Goal: Find specific page/section: Find specific page/section

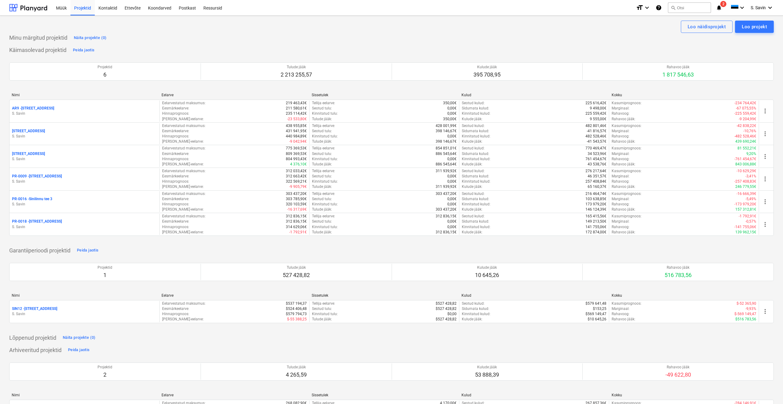
drag, startPoint x: 52, startPoint y: 179, endPoint x: 6, endPoint y: 253, distance: 87.5
click at [6, 253] on div "Loo näidisprojekt Loo projekt Minu märgitud projektid Näita projekte (0) Käimas…" at bounding box center [391, 237] width 783 height 442
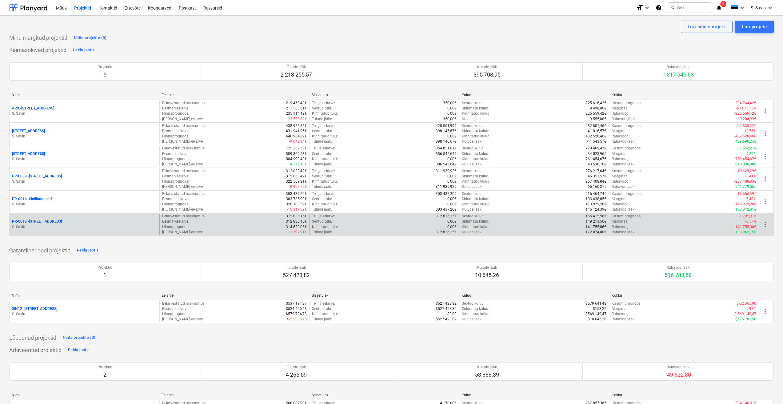
click at [30, 221] on p "PR-0018 - Matso tee 9" at bounding box center [37, 221] width 50 height 5
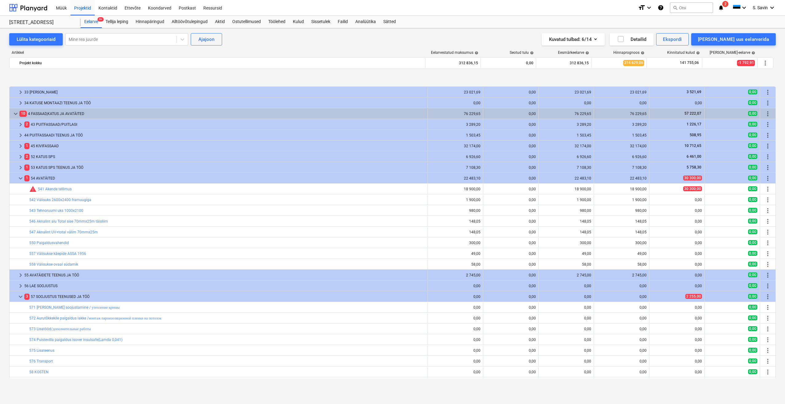
scroll to position [349, 0]
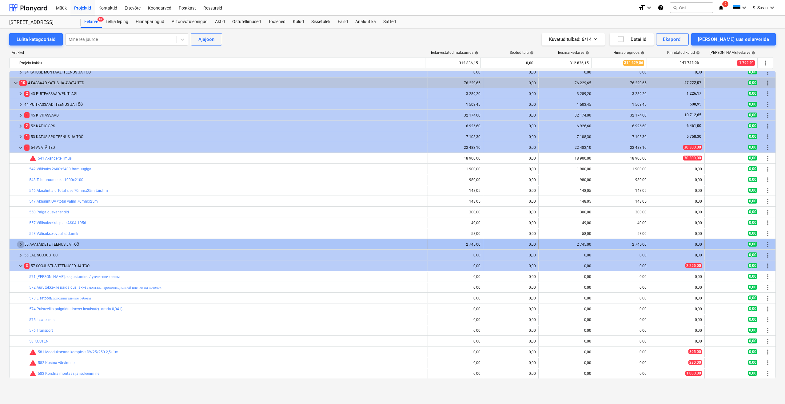
click at [18, 244] on span "keyboard_arrow_right" at bounding box center [20, 244] width 7 height 7
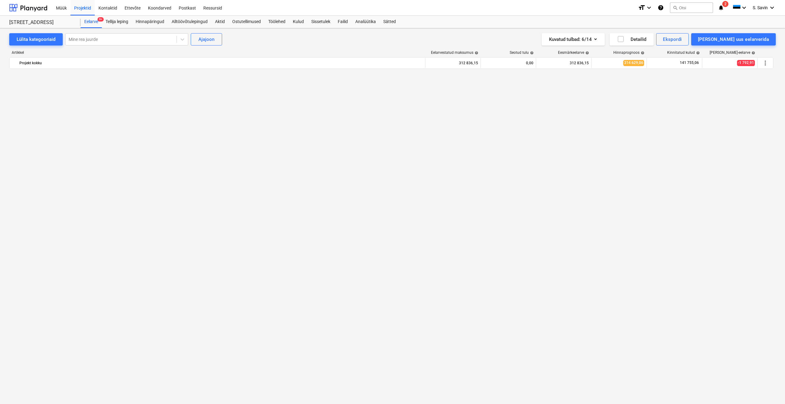
scroll to position [1329, 0]
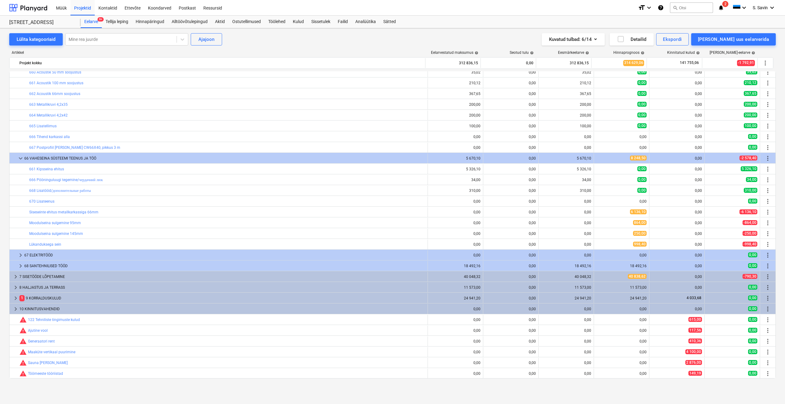
drag, startPoint x: 8, startPoint y: 276, endPoint x: -1, endPoint y: 274, distance: 9.3
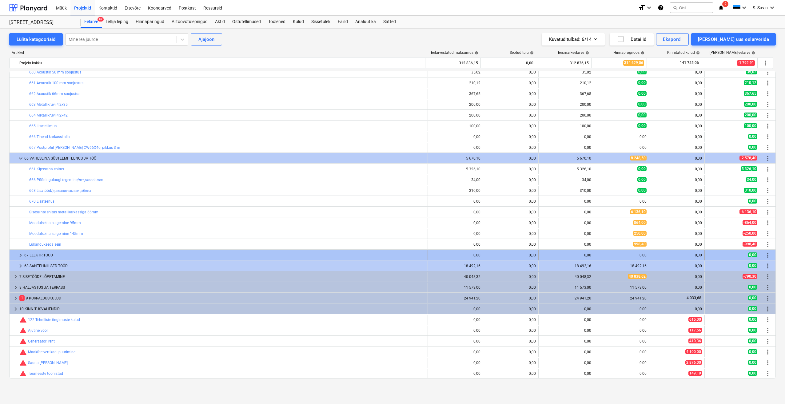
click at [47, 252] on div "67 ELEKTRITÖÖD" at bounding box center [224, 255] width 401 height 10
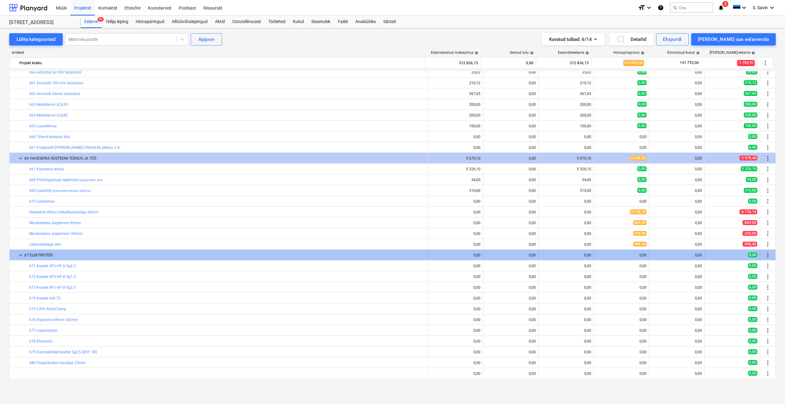
drag, startPoint x: 47, startPoint y: 252, endPoint x: 18, endPoint y: 259, distance: 29.6
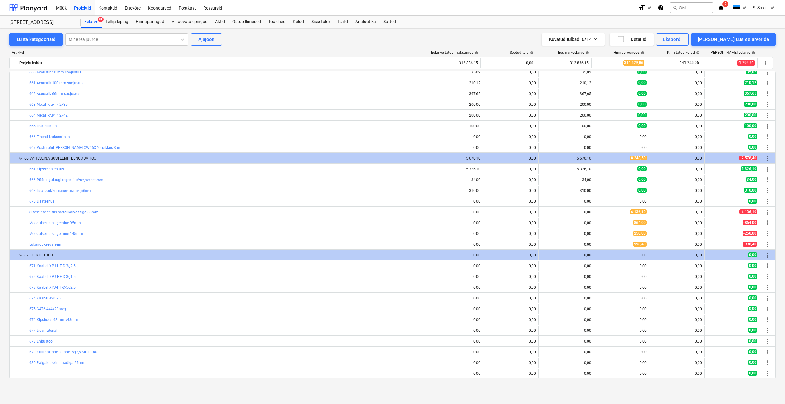
drag, startPoint x: 18, startPoint y: 259, endPoint x: -1, endPoint y: 263, distance: 19.5
drag, startPoint x: -1, startPoint y: 263, endPoint x: -1, endPoint y: 291, distance: 27.7
drag, startPoint x: -1, startPoint y: 291, endPoint x: -1, endPoint y: 150, distance: 141.2
click at [0, 150] on html "Müük Projektid Kontaktid Ettevõte Koondarved Postkast Ressursid format_size key…" at bounding box center [392, 202] width 785 height 404
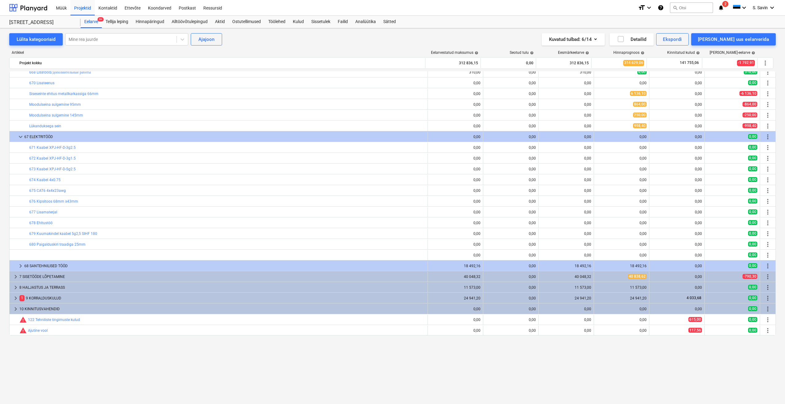
scroll to position [1386, 0]
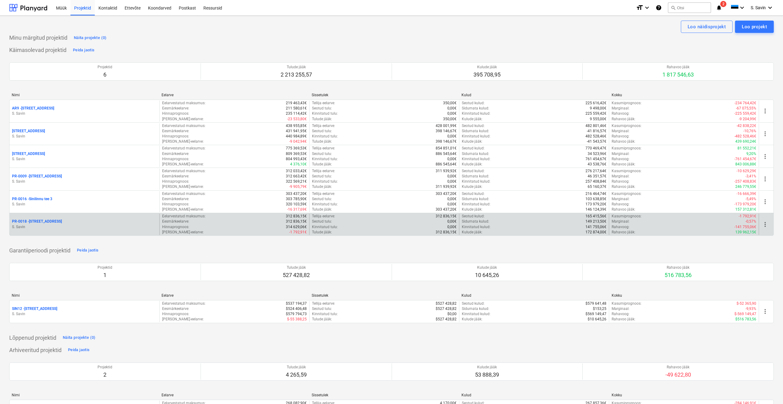
click at [34, 223] on p "PR-0018 - Matso tee 9" at bounding box center [37, 221] width 50 height 5
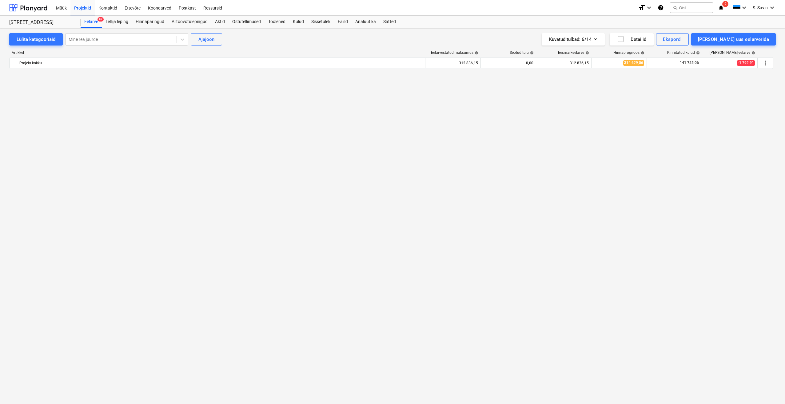
scroll to position [1447, 0]
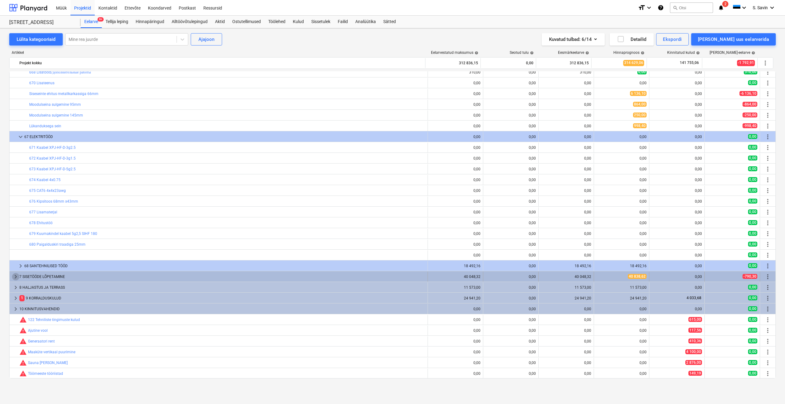
drag, startPoint x: 16, startPoint y: 275, endPoint x: 16, endPoint y: 278, distance: 3.7
click at [16, 278] on span "keyboard_arrow_right" at bounding box center [15, 276] width 7 height 7
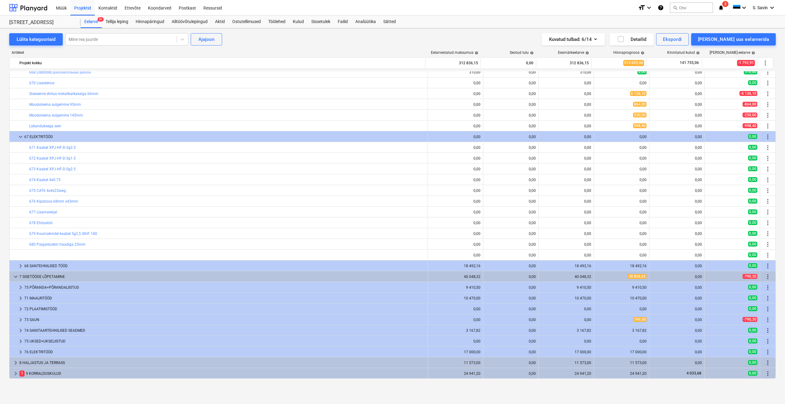
drag, startPoint x: 18, startPoint y: 341, endPoint x: -1, endPoint y: 344, distance: 20.0
drag, startPoint x: -1, startPoint y: 344, endPoint x: 5, endPoint y: 348, distance: 7.1
click at [2, 348] on div "Lülita kategooriaid Mine rea juurde Ajajoon Kuvatud tulbad : 6/14 Detailid Eksp…" at bounding box center [392, 209] width 785 height 363
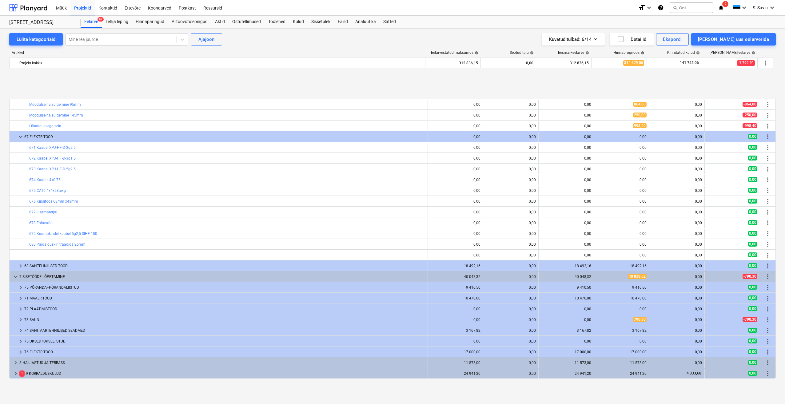
scroll to position [1523, 0]
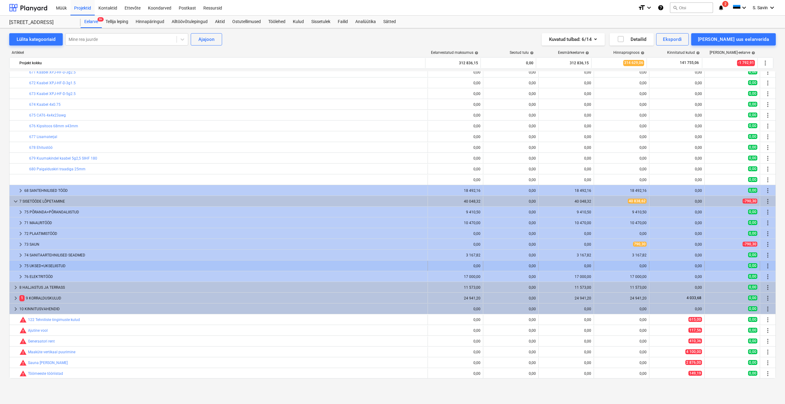
click at [18, 264] on span "keyboard_arrow_right" at bounding box center [20, 265] width 7 height 7
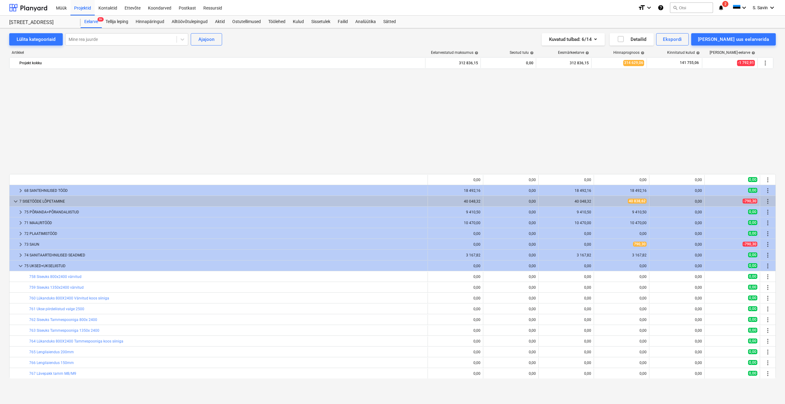
scroll to position [1646, 0]
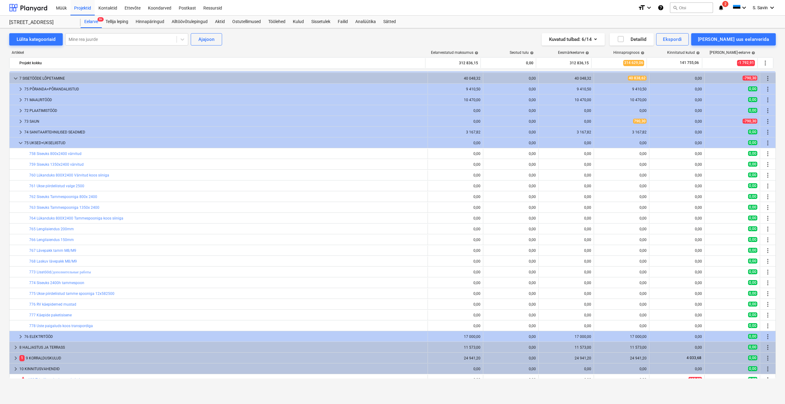
drag, startPoint x: 93, startPoint y: 284, endPoint x: -1, endPoint y: 290, distance: 94.6
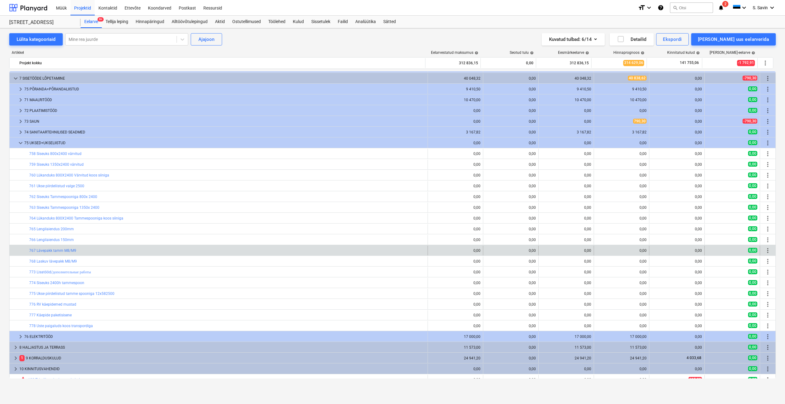
drag, startPoint x: 0, startPoint y: 272, endPoint x: 20, endPoint y: 245, distance: 33.6
click at [21, 245] on div "bar_chart 767 Lävepakk tamm M8/M9 0,00 0,00 0,00 edit 0,00 0,00 0,00 more_vert" at bounding box center [393, 250] width 766 height 10
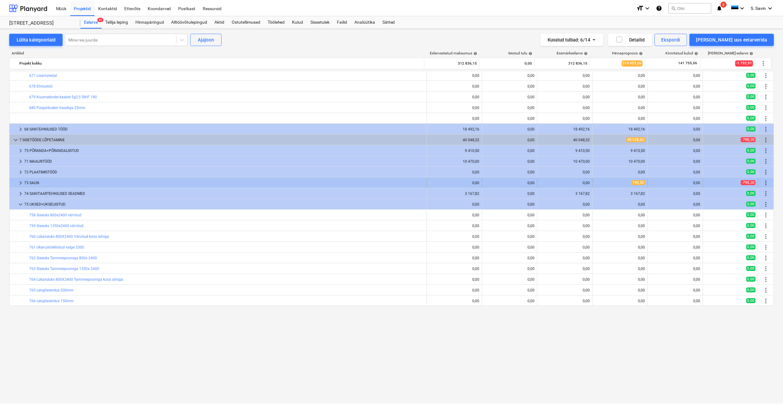
scroll to position [1492, 0]
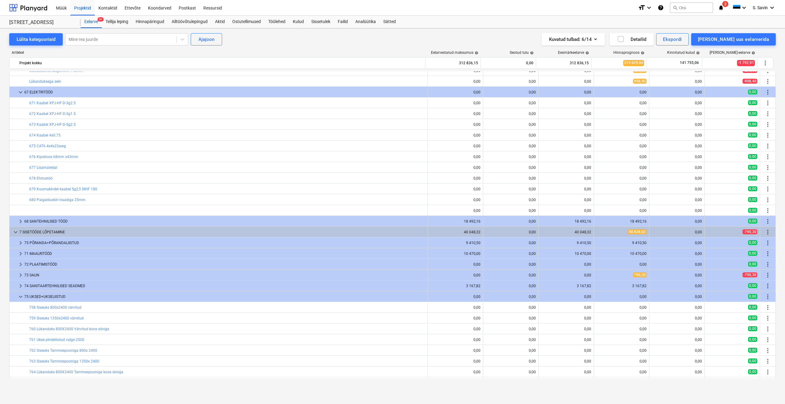
drag, startPoint x: 83, startPoint y: 262, endPoint x: 5, endPoint y: 288, distance: 82.0
click at [0, 288] on div "Lülita kategooriaid Mine rea juurde Ajajoon Kuvatud tulbad : 6/14 Detailid Eksp…" at bounding box center [392, 209] width 785 height 363
click at [47, 11] on div at bounding box center [28, 7] width 38 height 15
